Goal: Find contact information: Find contact information

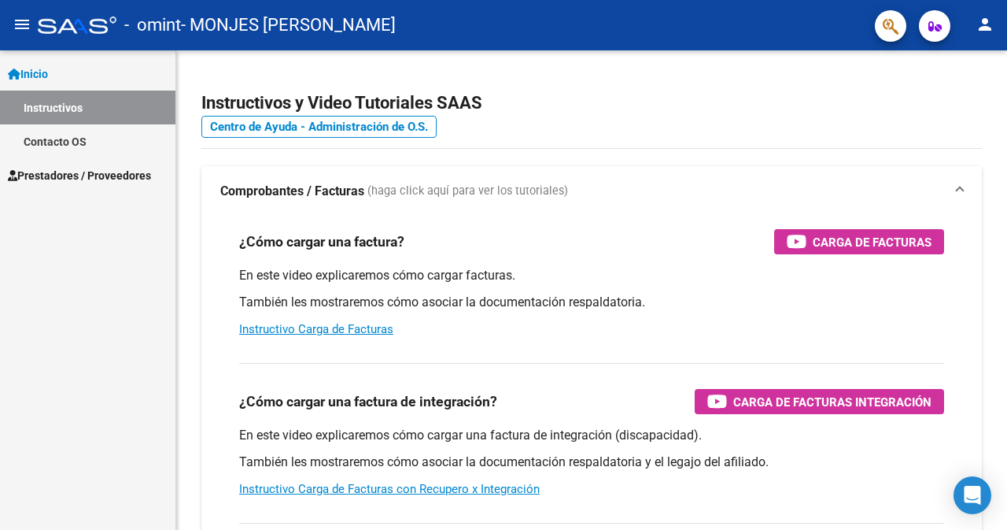
click at [76, 82] on link "Inicio" at bounding box center [87, 74] width 175 height 34
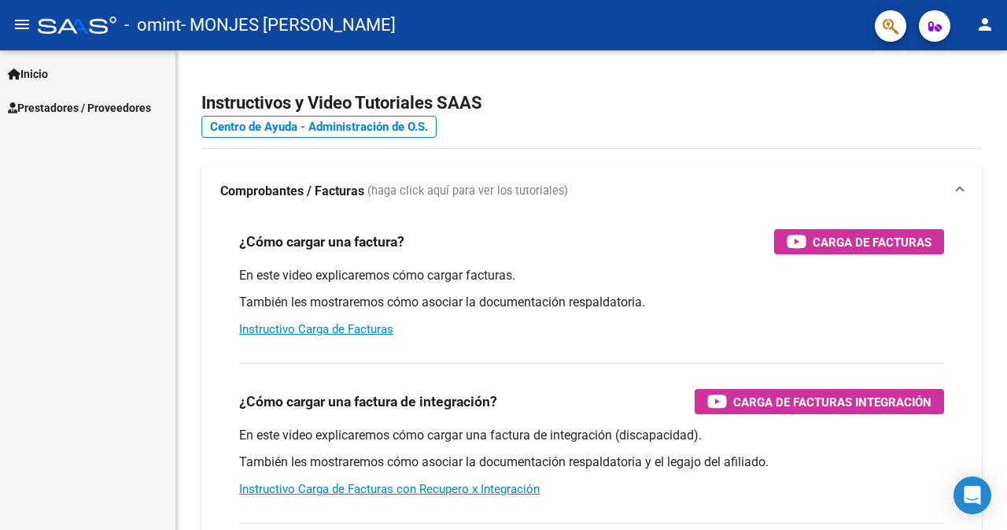
scroll to position [9829, 0]
click at [67, 107] on span "Prestadores / Proveedores" at bounding box center [79, 107] width 143 height 17
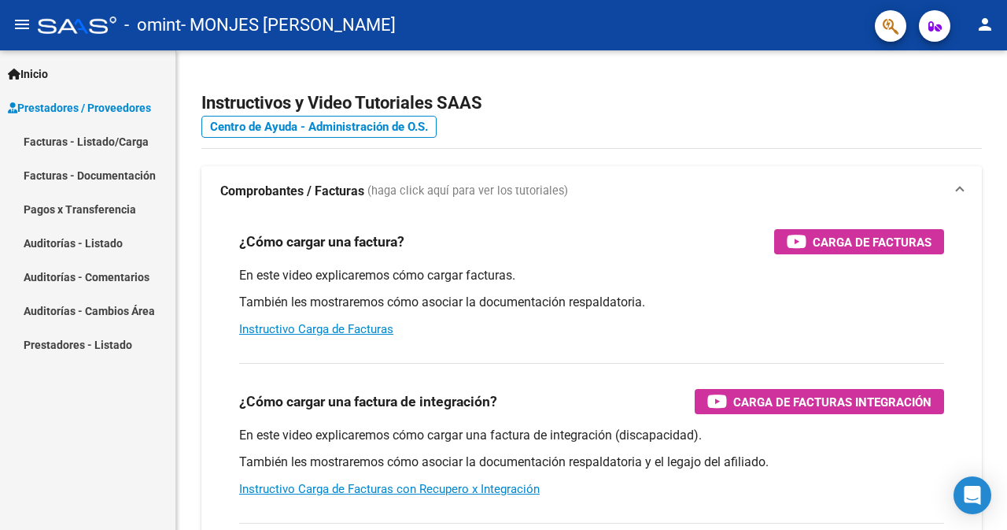
click at [138, 141] on link "Facturas - Listado/Carga" at bounding box center [87, 141] width 175 height 34
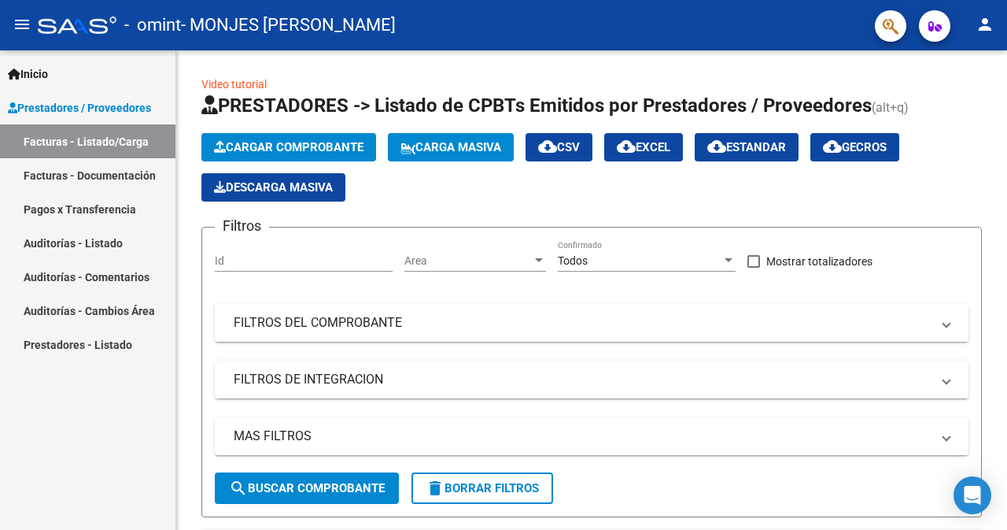
click at [148, 172] on link "Facturas - Documentación" at bounding box center [87, 175] width 175 height 34
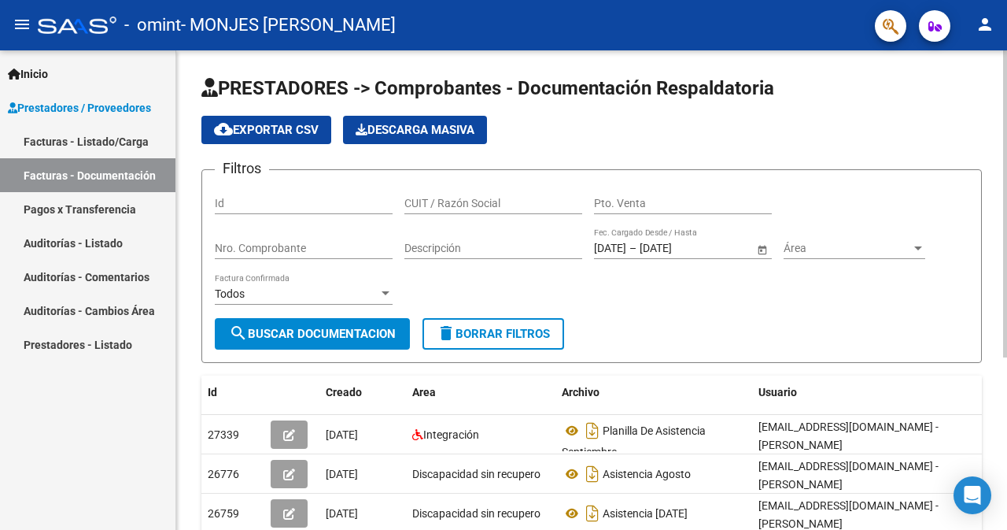
click at [1005, 372] on div at bounding box center [1005, 289] width 4 height 479
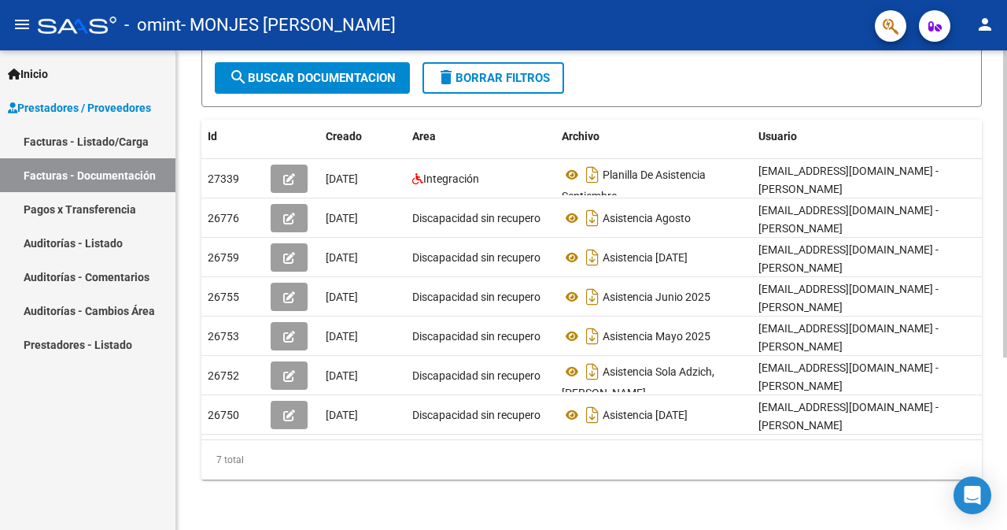
click at [1006, 493] on div at bounding box center [1005, 376] width 4 height 307
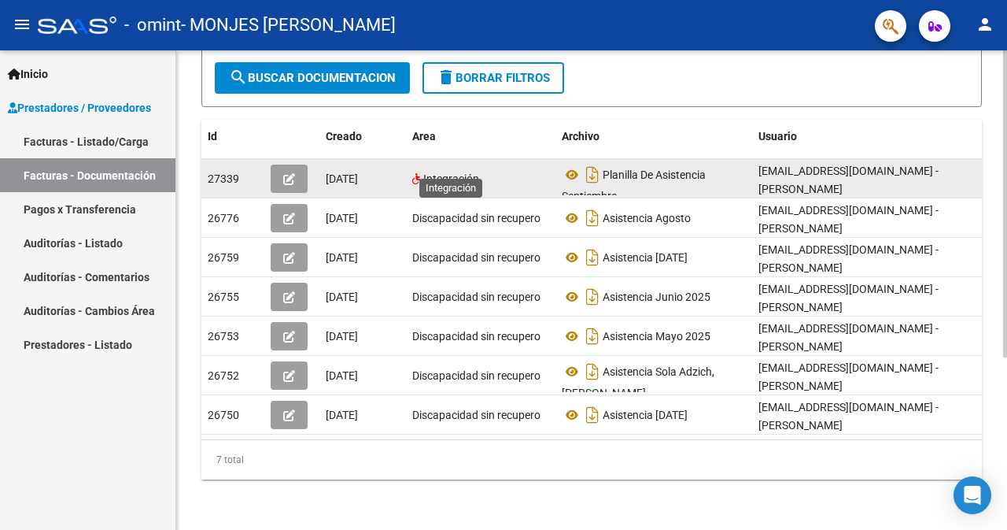
click at [456, 172] on span "Integración" at bounding box center [451, 178] width 56 height 13
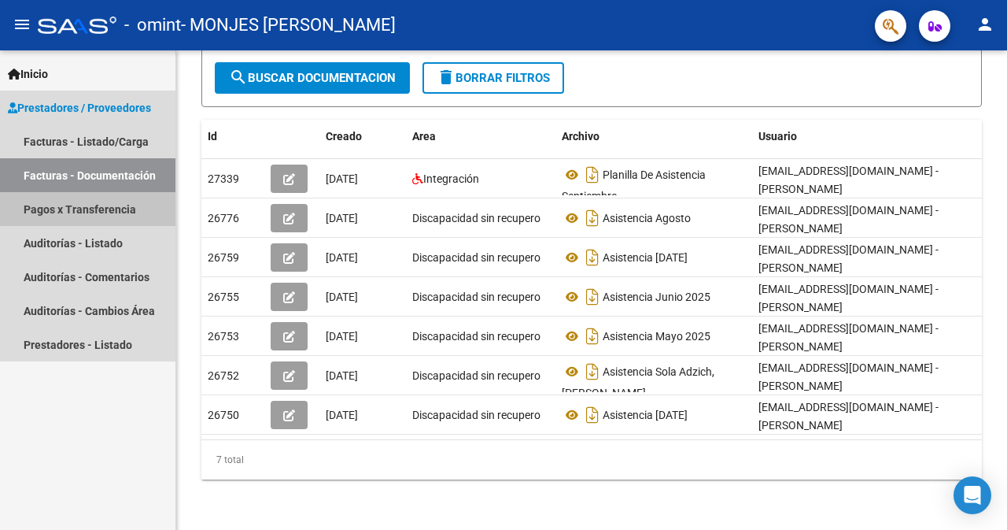
click at [87, 206] on link "Pagos x Transferencia" at bounding box center [87, 209] width 175 height 34
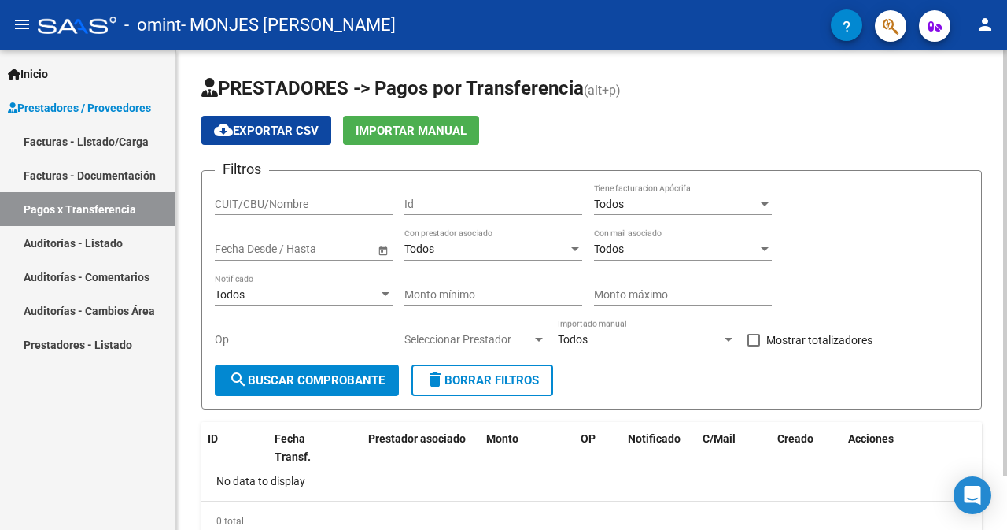
click at [1004, 305] on div at bounding box center [1005, 262] width 4 height 425
click at [1006, 260] on div at bounding box center [1005, 262] width 4 height 425
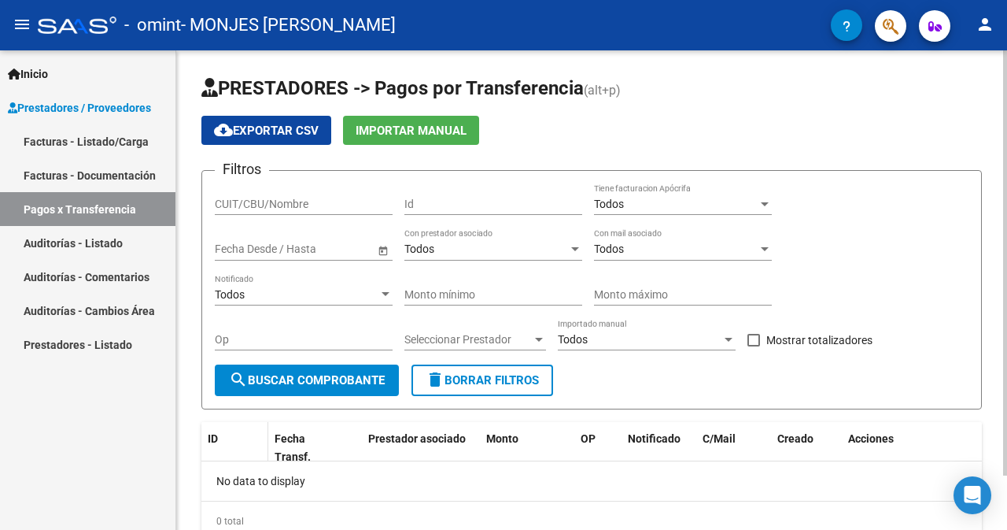
click at [215, 437] on span "ID" at bounding box center [213, 438] width 10 height 13
click at [53, 143] on link "Facturas - Listado/Carga" at bounding box center [87, 141] width 175 height 34
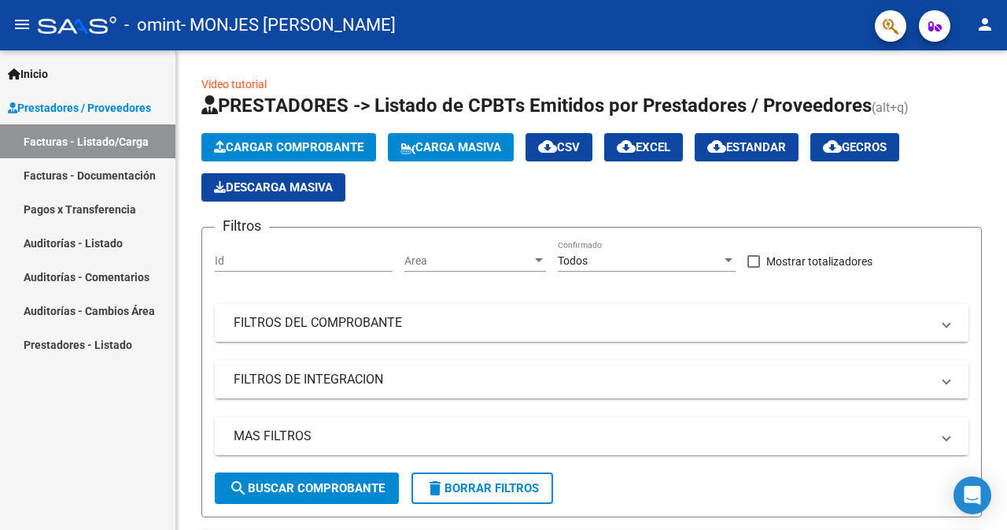
click at [94, 219] on link "Pagos x Transferencia" at bounding box center [87, 209] width 175 height 34
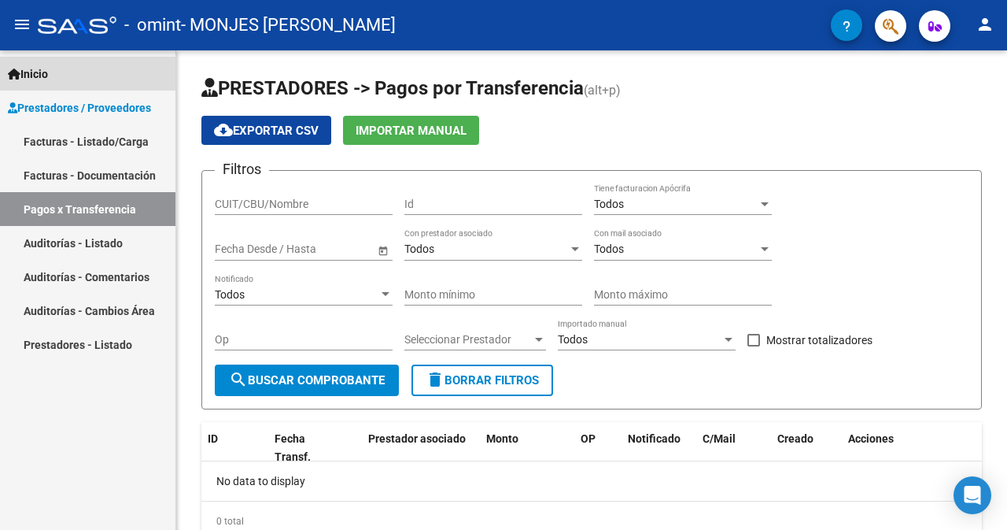
click at [35, 76] on span "Inicio" at bounding box center [28, 73] width 40 height 17
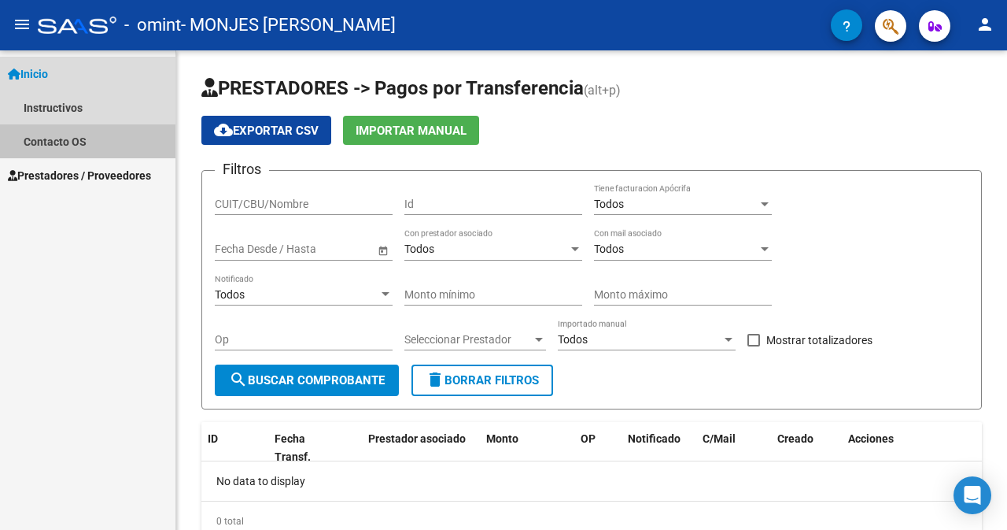
click at [47, 142] on link "Contacto OS" at bounding box center [87, 141] width 175 height 34
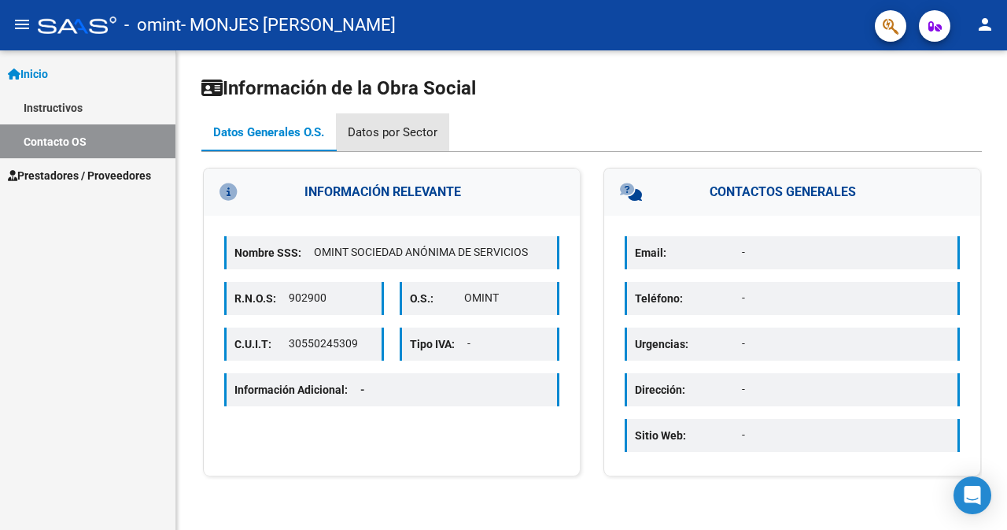
click at [406, 138] on div "Datos por Sector" at bounding box center [393, 132] width 90 height 17
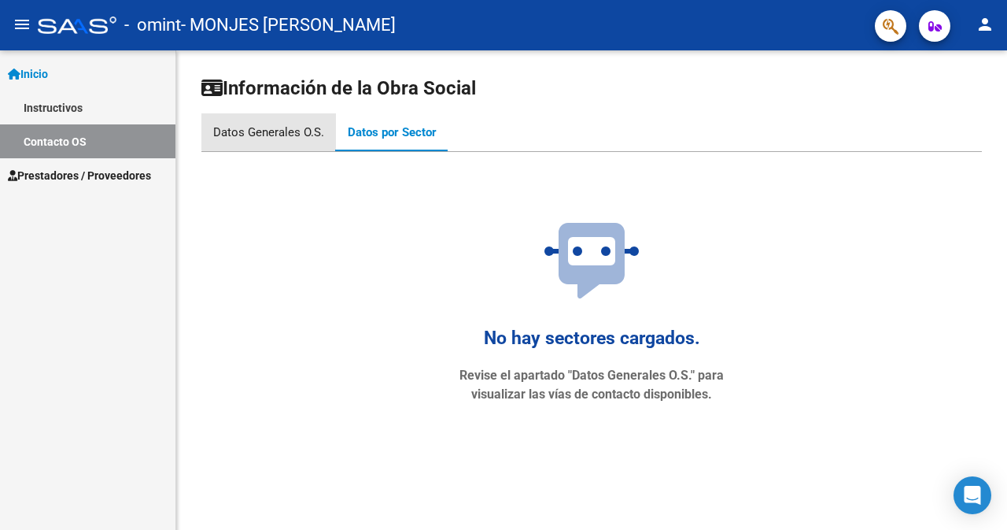
click at [269, 129] on div "Datos Generales O.S." at bounding box center [268, 132] width 111 height 17
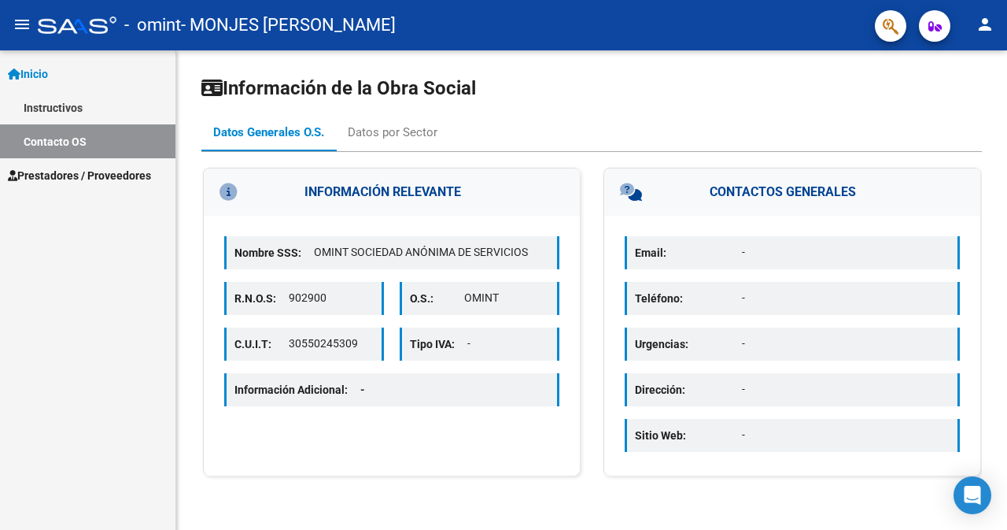
click at [440, 382] on div "Información Adicional: -" at bounding box center [391, 389] width 335 height 33
click at [634, 196] on icon at bounding box center [655, 191] width 71 height 17
